Goal: Information Seeking & Learning: Check status

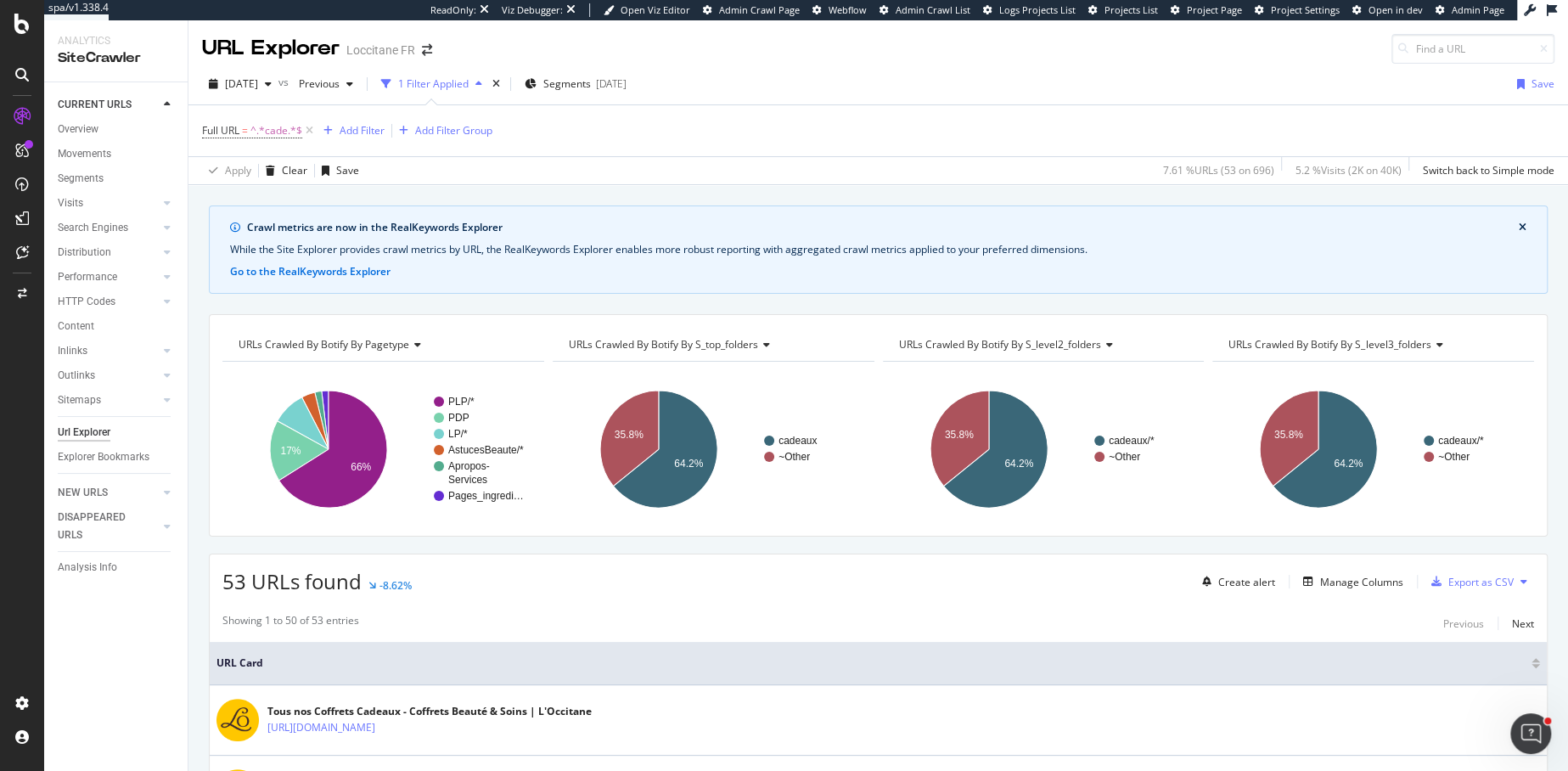
scroll to position [249, 0]
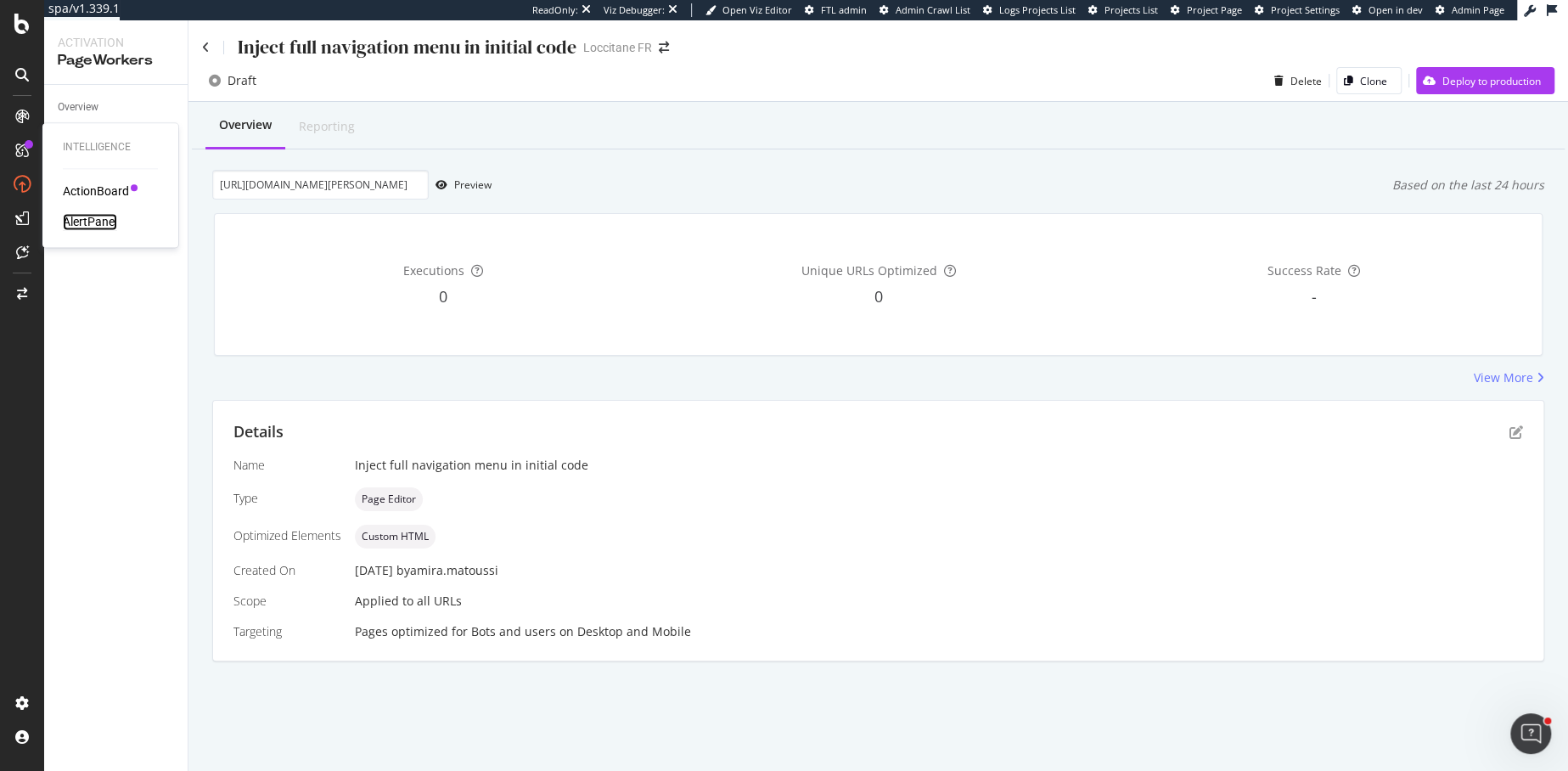
click at [90, 220] on div "AlertPanel" at bounding box center [90, 222] width 54 height 17
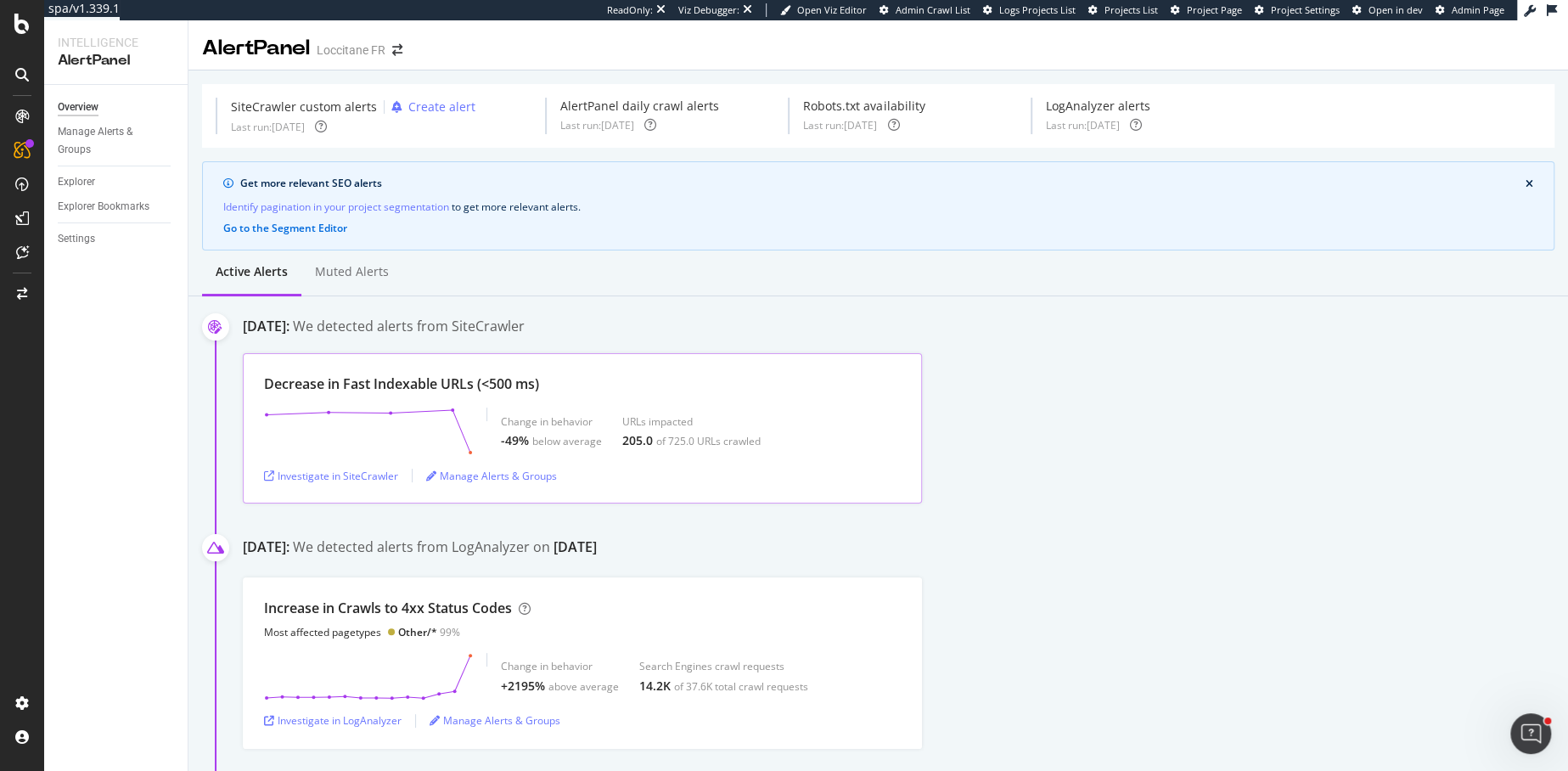
scroll to position [1607, 0]
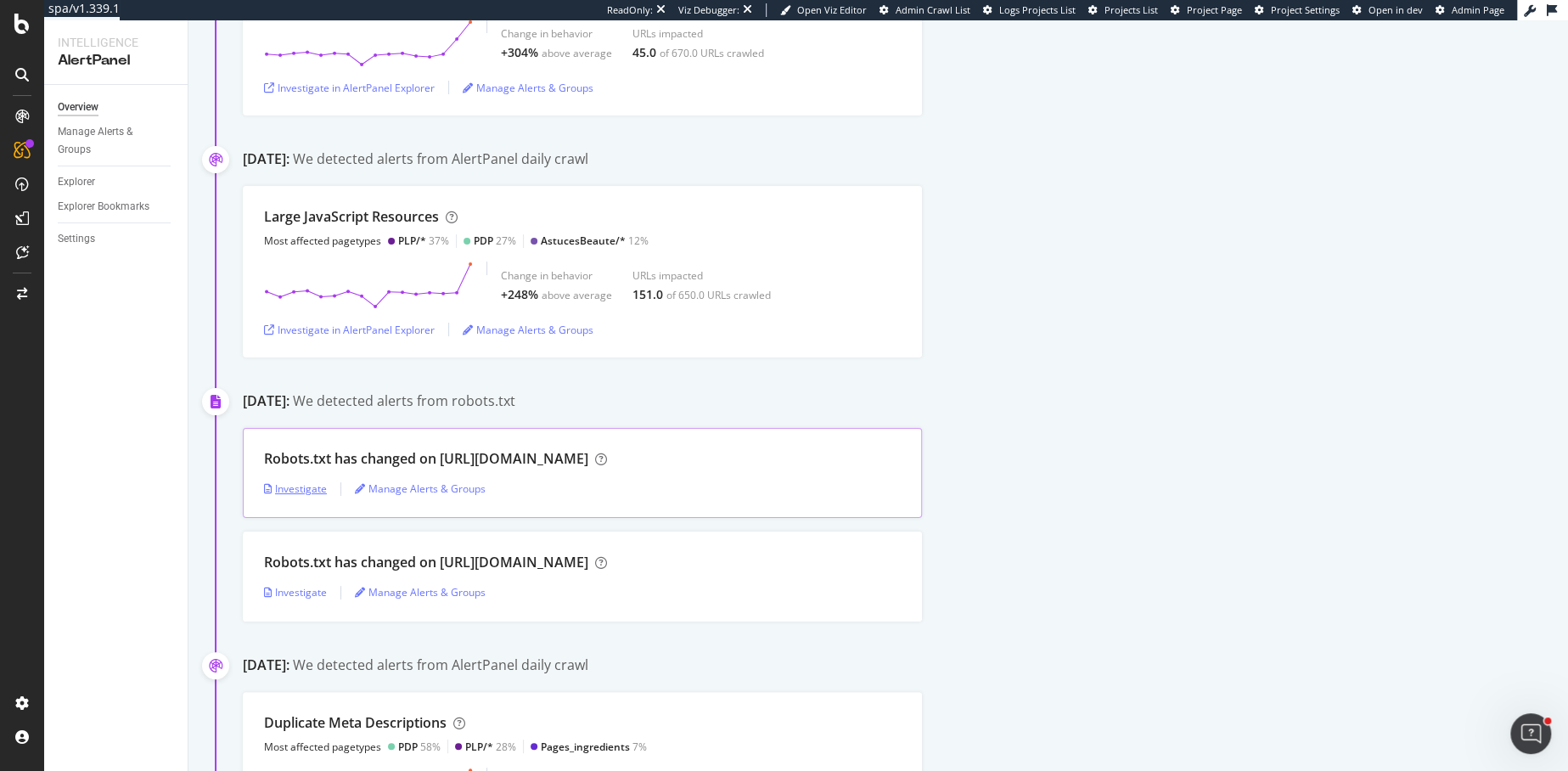
click at [303, 486] on div "Investigate" at bounding box center [295, 488] width 63 height 15
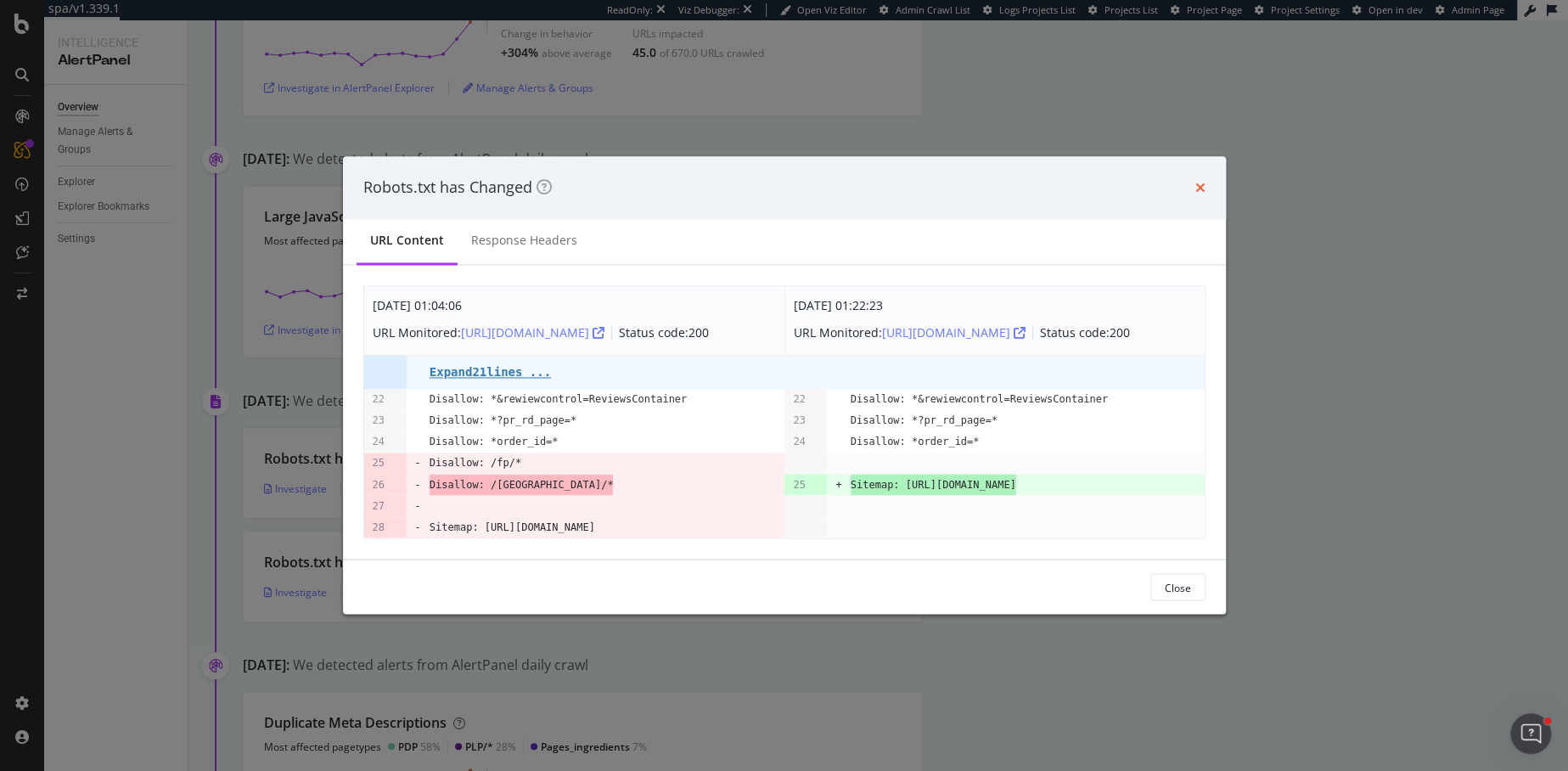
click at [1195, 181] on icon "times" at bounding box center [1201, 188] width 10 height 14
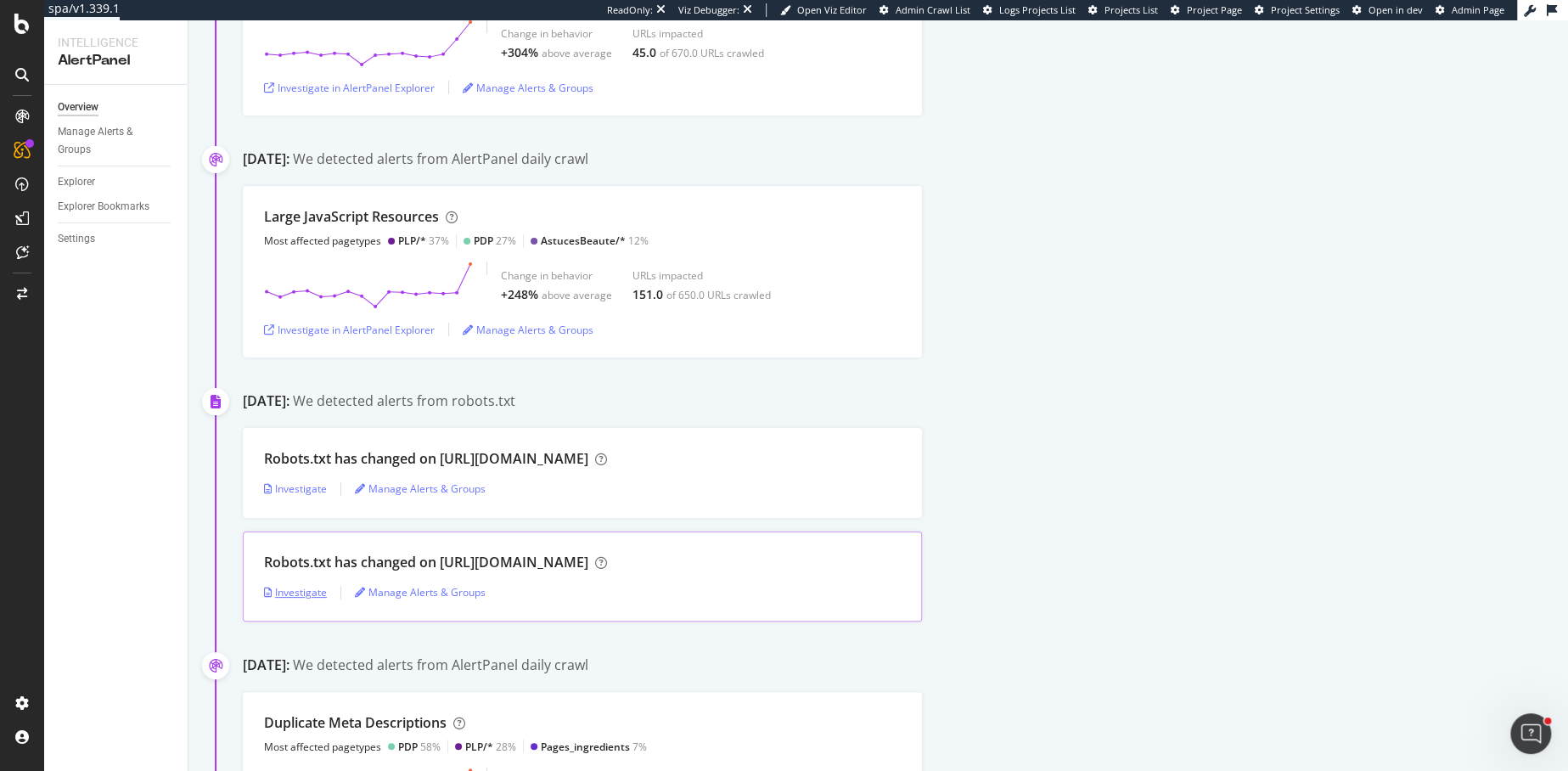
click at [287, 586] on div "Investigate" at bounding box center [295, 592] width 63 height 15
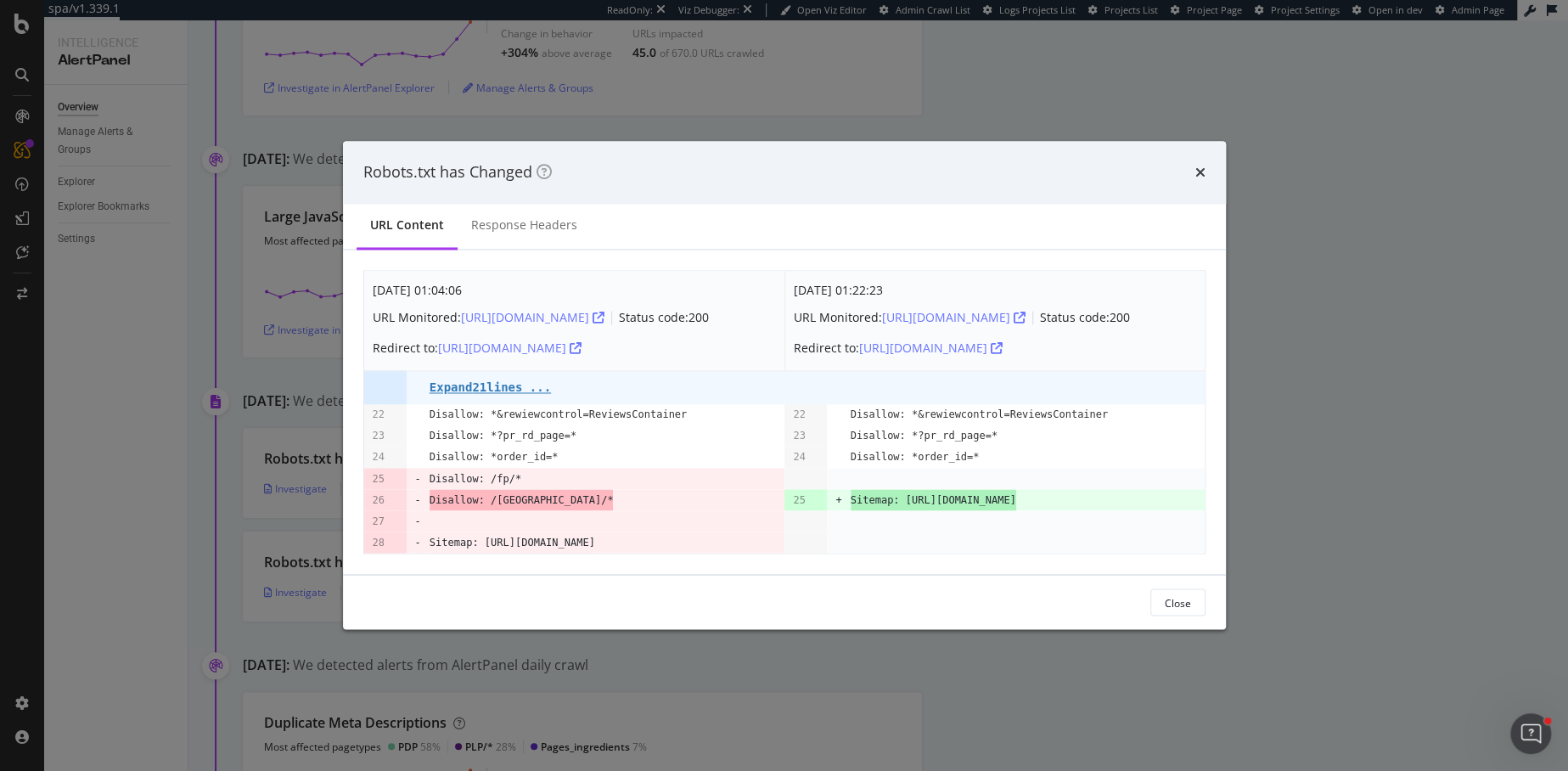
click at [1194, 163] on div "Robots.txt has Changed" at bounding box center [784, 172] width 842 height 22
click at [1201, 165] on icon "times" at bounding box center [1201, 172] width 10 height 14
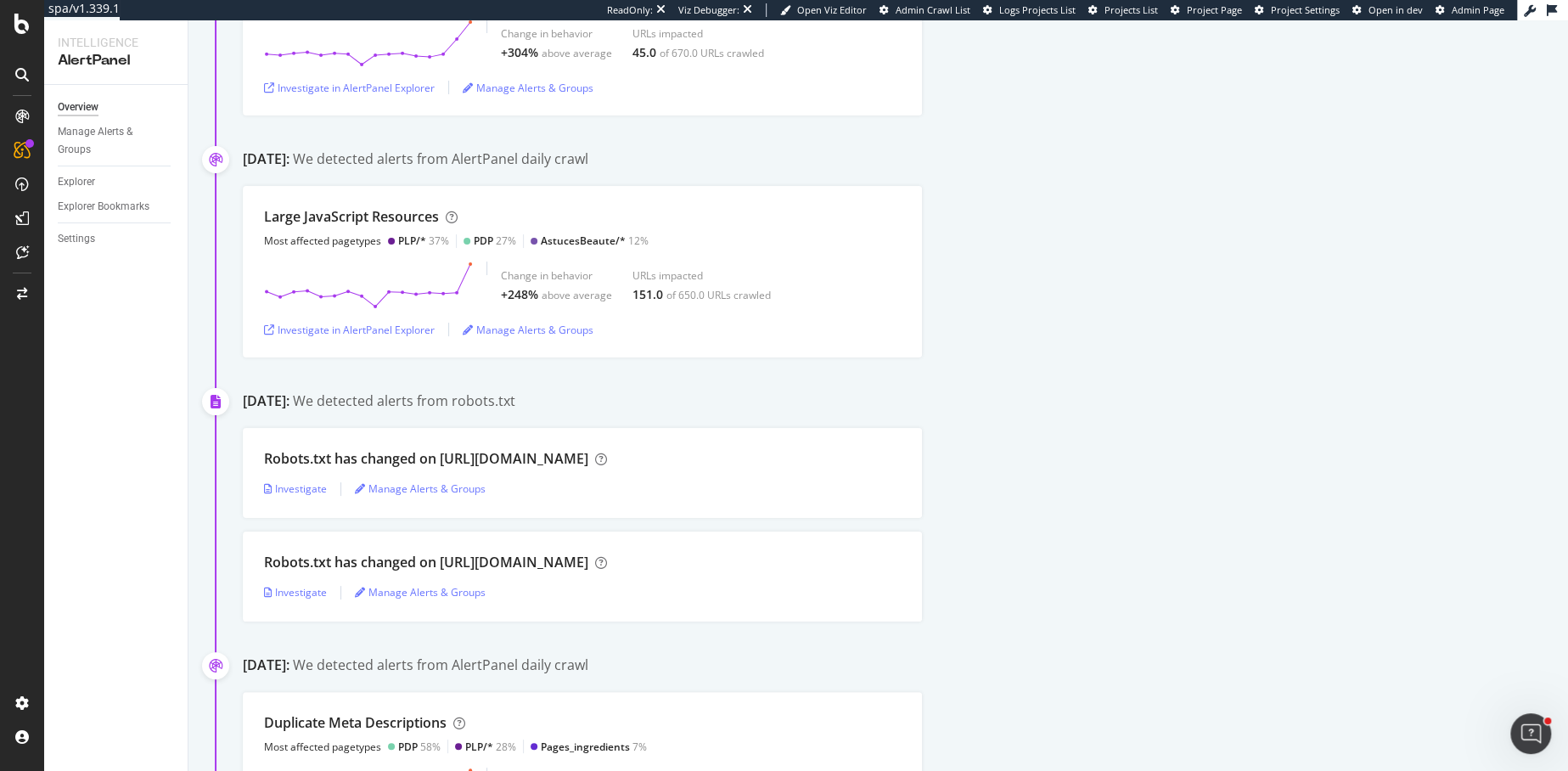
scroll to position [4010, 0]
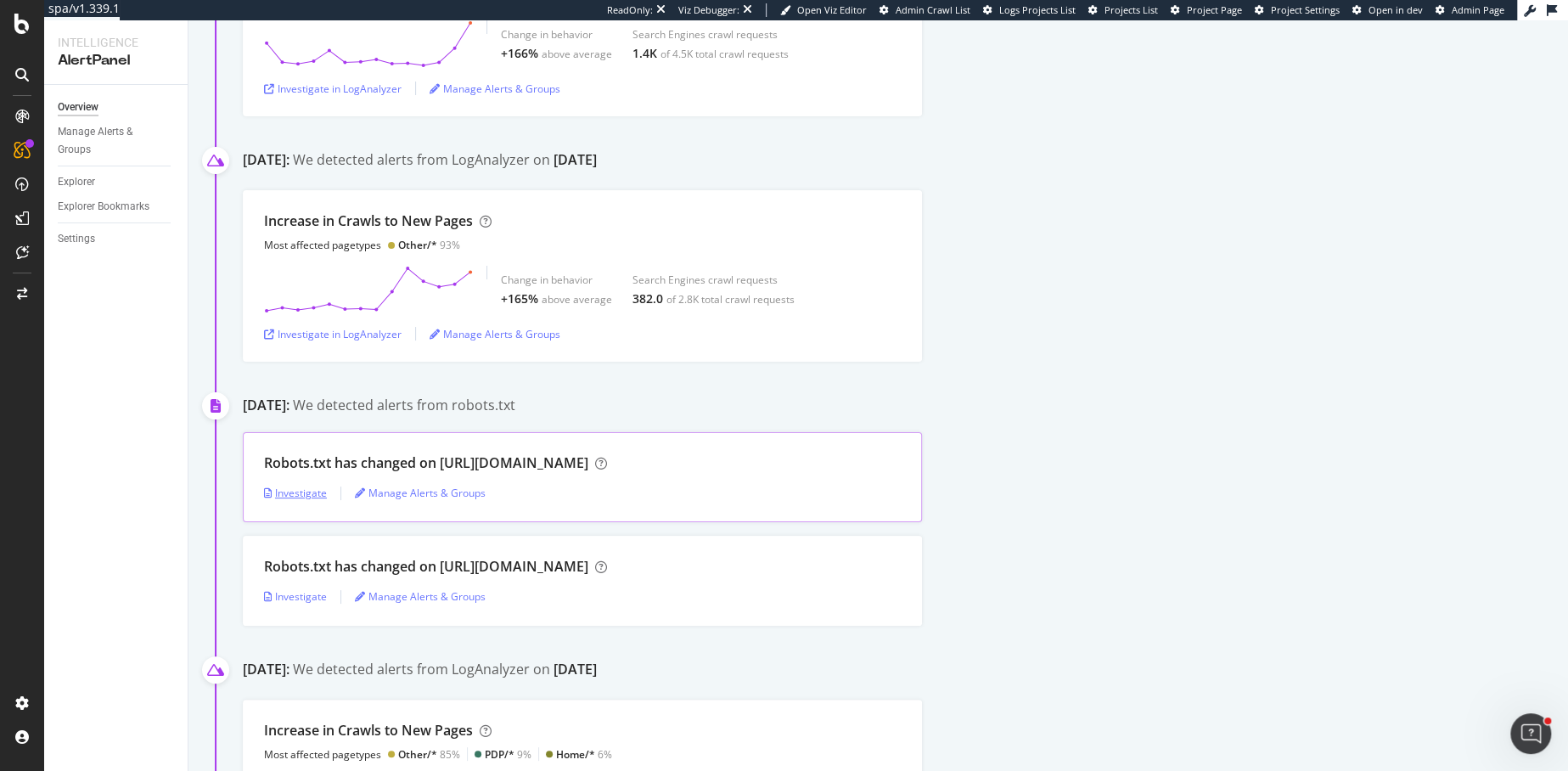
click at [299, 485] on div "Investigate" at bounding box center [295, 492] width 63 height 15
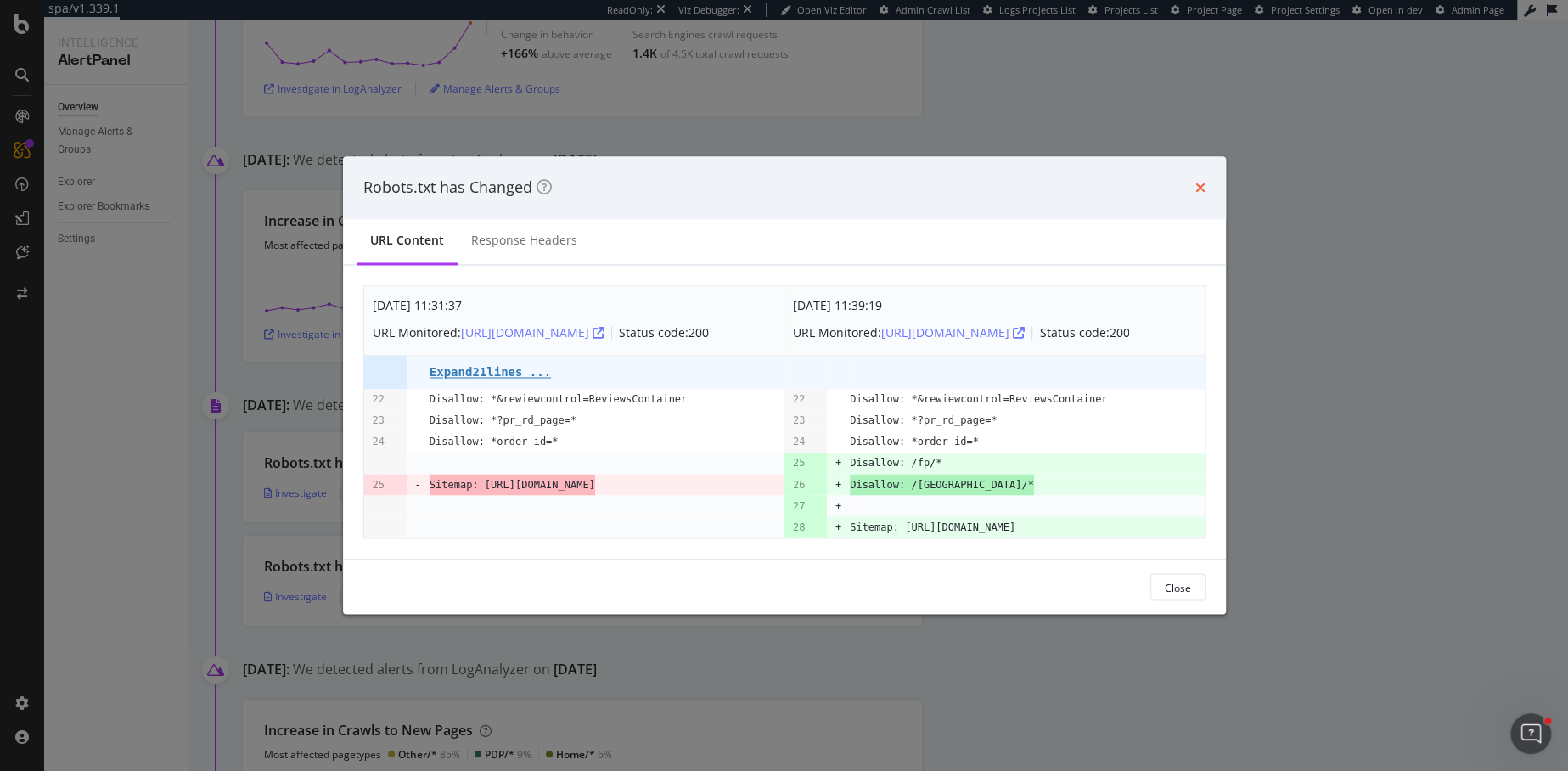
click at [1201, 183] on icon "times" at bounding box center [1201, 188] width 10 height 14
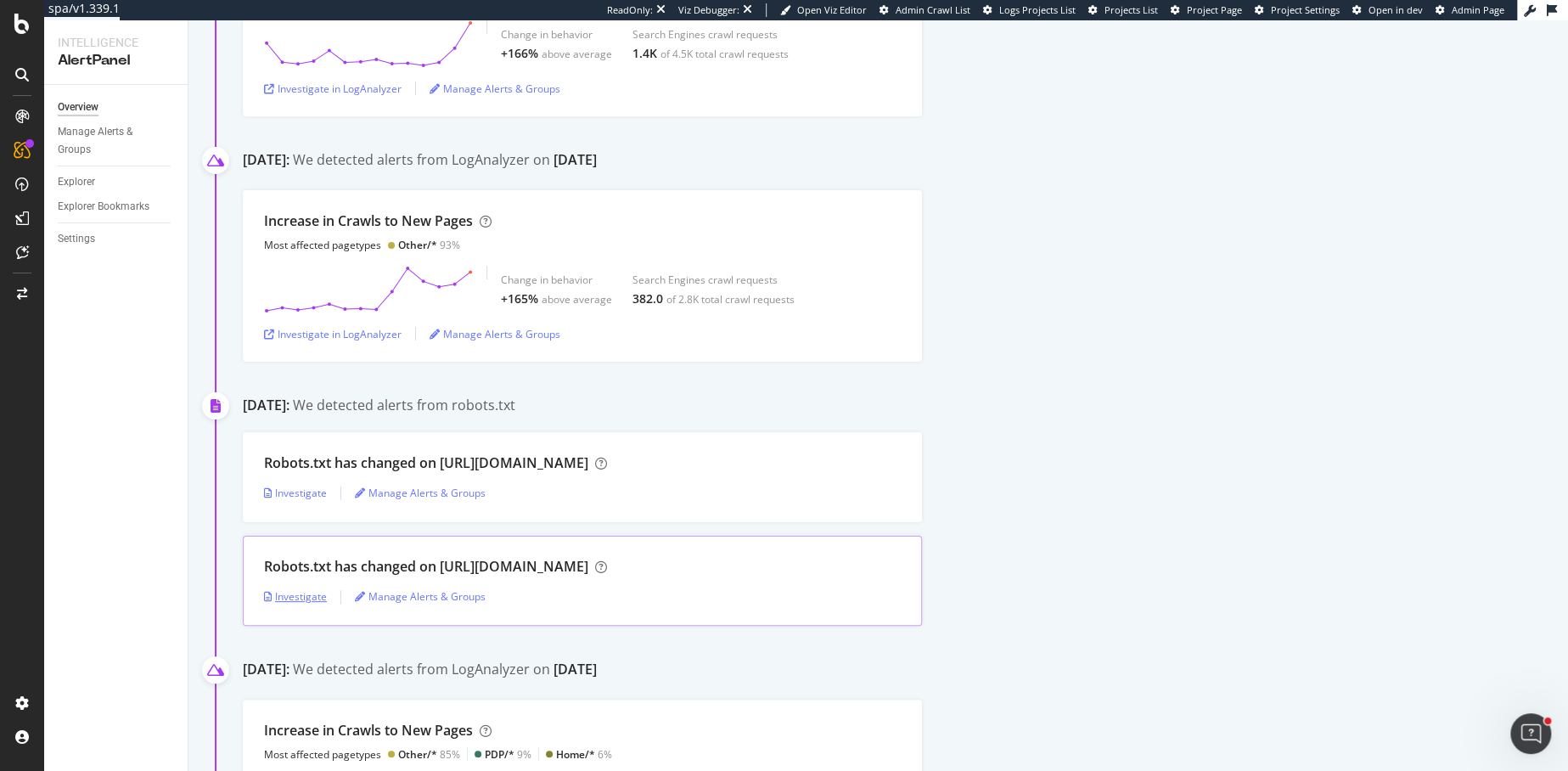
click at [307, 589] on div "Investigate" at bounding box center [295, 596] width 63 height 15
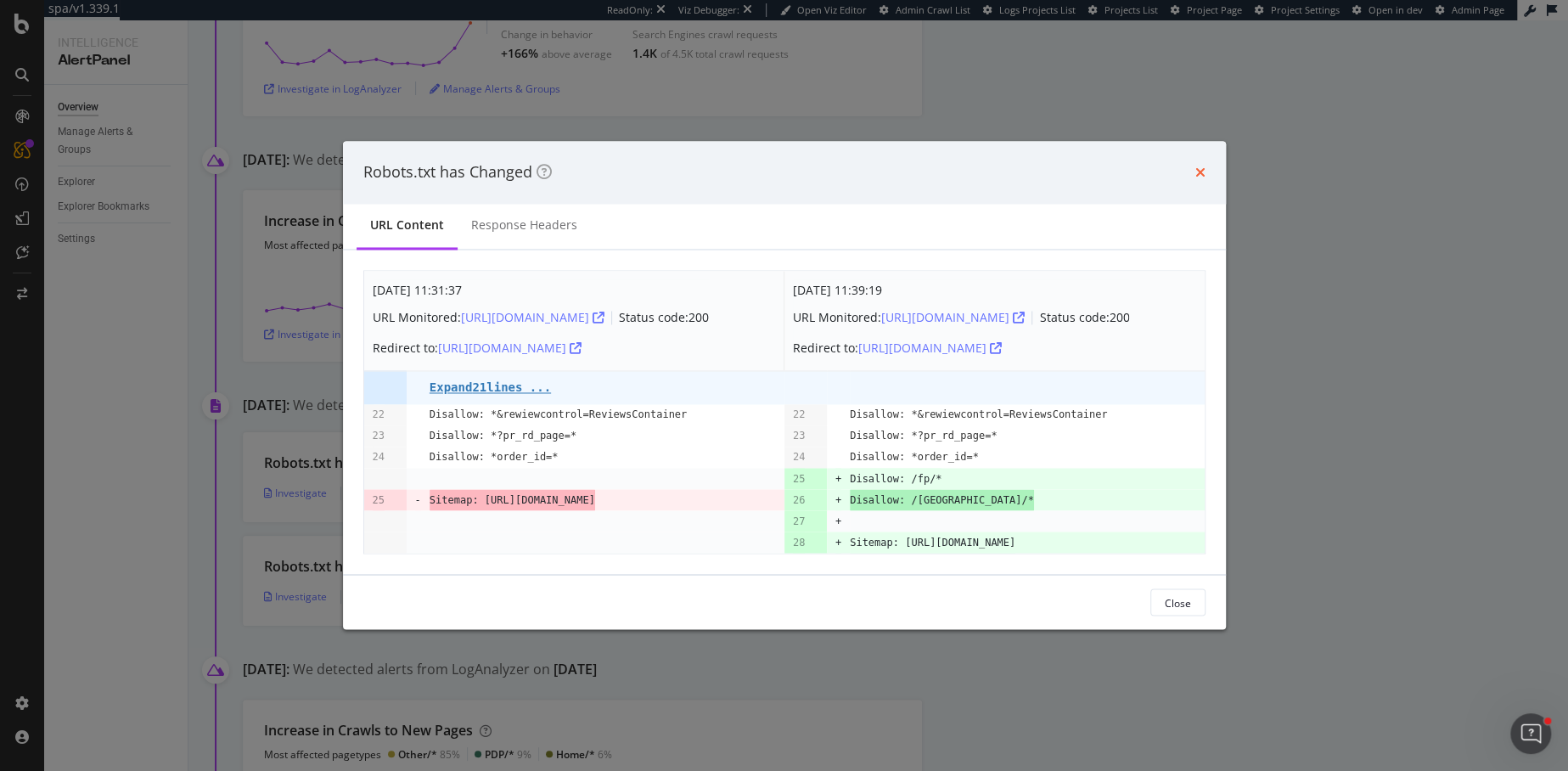
click at [1197, 165] on icon "times" at bounding box center [1201, 172] width 10 height 14
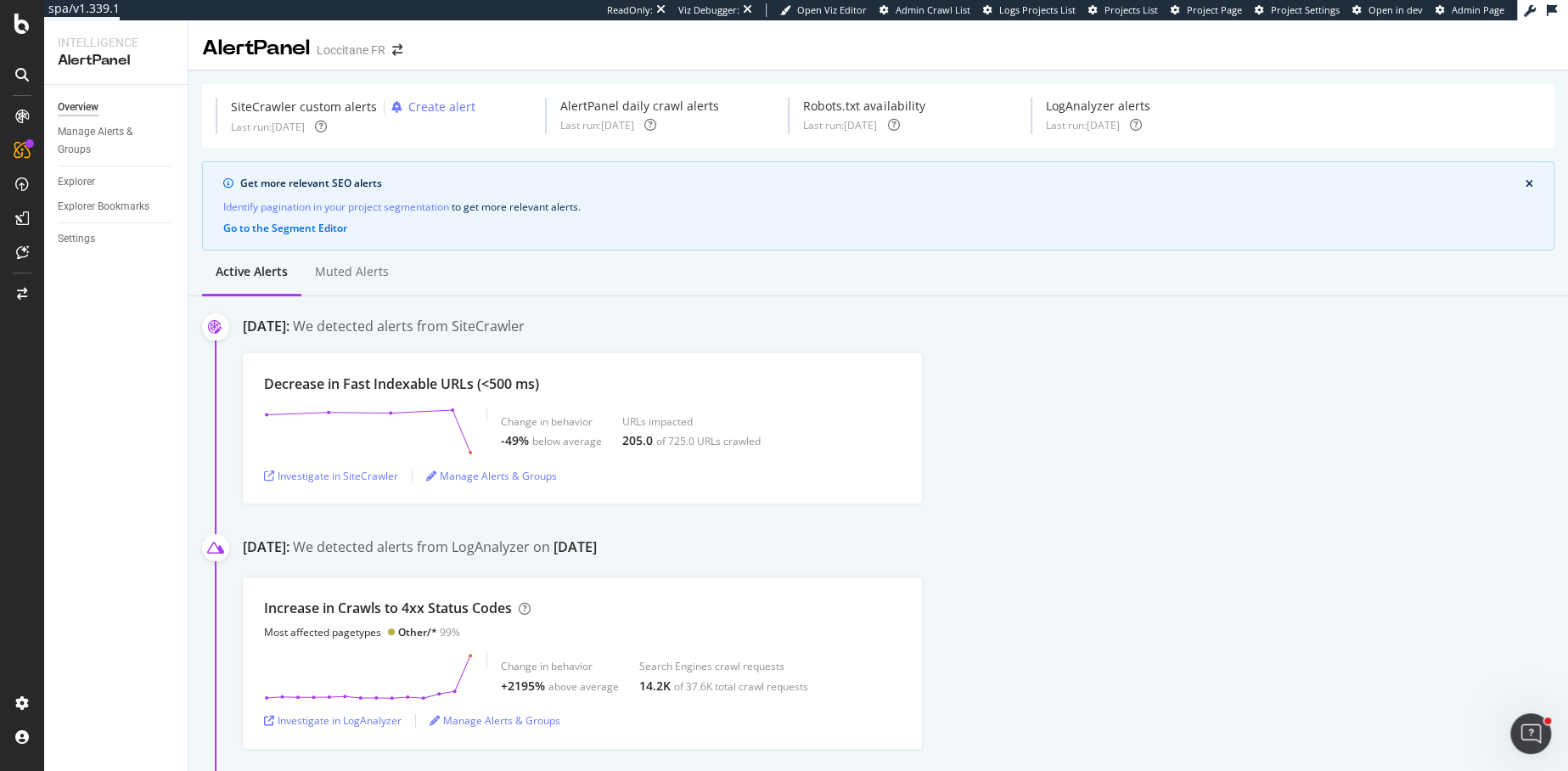
click at [880, 103] on div "Robots.txt availability" at bounding box center [863, 106] width 121 height 17
